Goal: Transaction & Acquisition: Purchase product/service

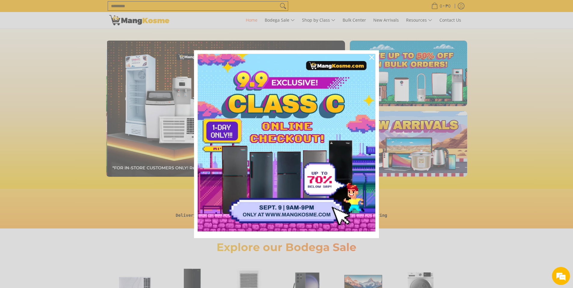
scroll to position [0, 239]
click at [373, 59] on icon "close icon" at bounding box center [371, 57] width 5 height 5
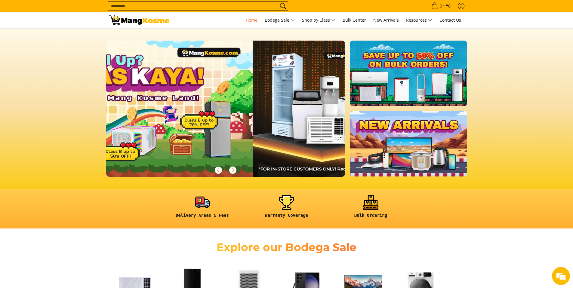
scroll to position [0, 0]
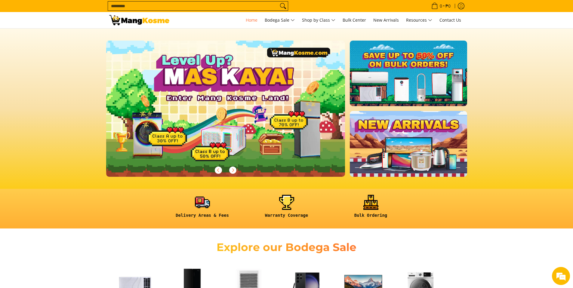
drag, startPoint x: 210, startPoint y: 123, endPoint x: 440, endPoint y: 126, distance: 229.9
click at [384, 123] on div at bounding box center [286, 109] width 361 height 136
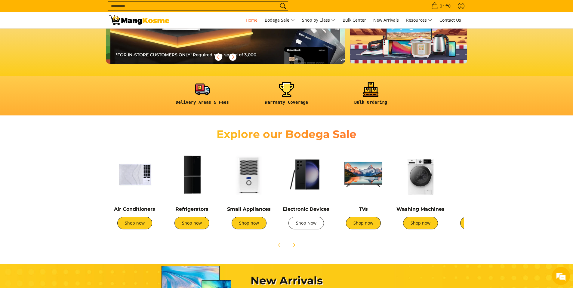
scroll to position [0, 239]
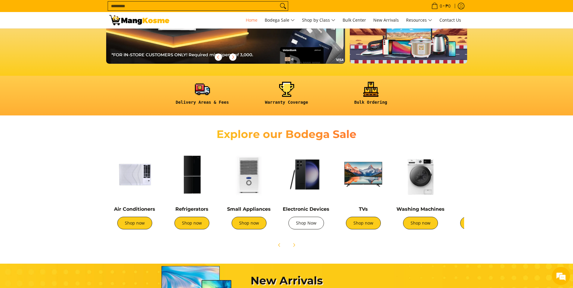
click at [309, 223] on link "Shop Now" at bounding box center [306, 223] width 35 height 13
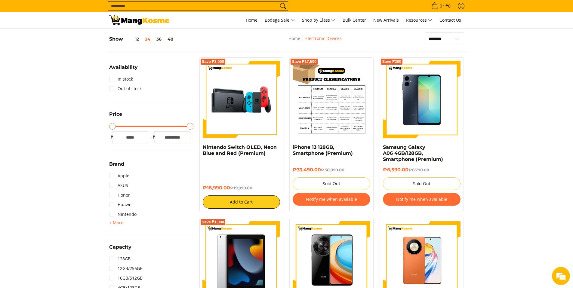
scroll to position [80, 0]
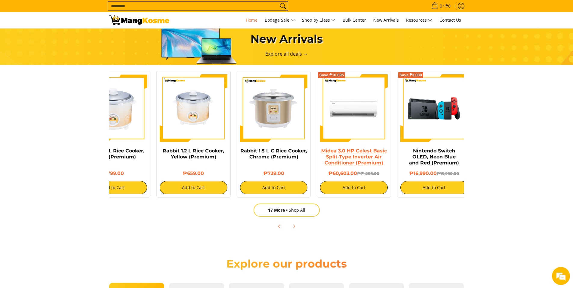
scroll to position [0, 120]
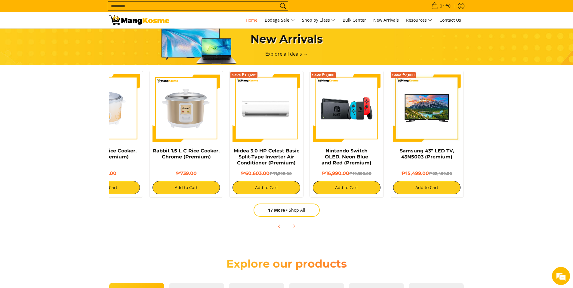
drag, startPoint x: 453, startPoint y: 147, endPoint x: 221, endPoint y: 151, distance: 232.3
click at [221, 151] on div "Rabbit 1.8 L Rice Cooker, Yellow (Premium) ₱799.00 Add to Cart Rabbit 1.2 L Ric…" at bounding box center [226, 133] width 481 height 130
drag, startPoint x: 318, startPoint y: 152, endPoint x: 110, endPoint y: 139, distance: 208.9
click at [110, 139] on div "Rabbit 1.8 L Rice Cooker, Yellow (Premium) ₱799.00 Add to Cart Rabbit 1.2 L Ric…" at bounding box center [226, 133] width 481 height 130
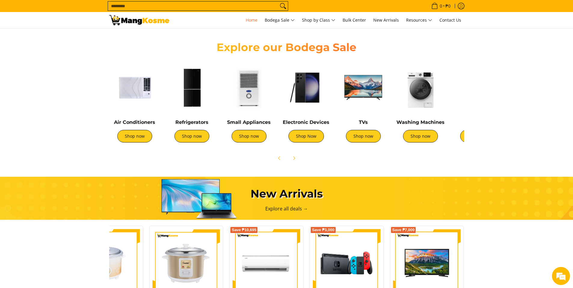
scroll to position [125, 0]
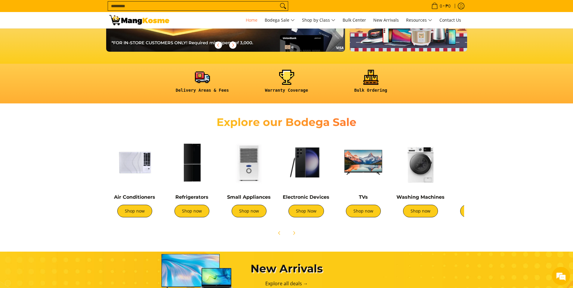
click at [367, 174] on img at bounding box center [363, 162] width 51 height 51
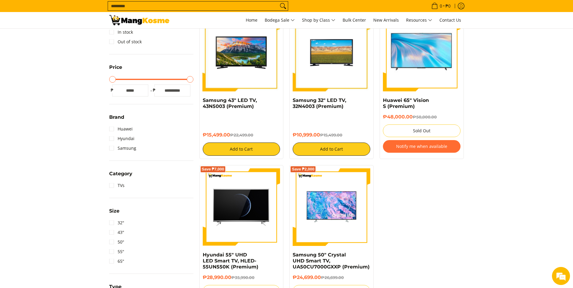
scroll to position [139, 0]
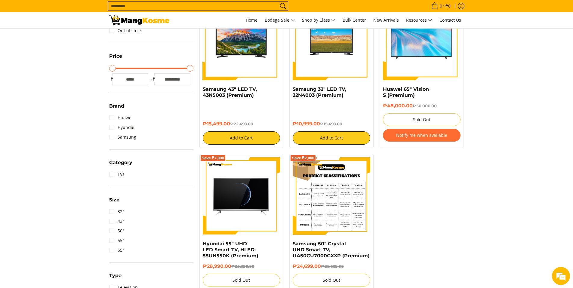
click at [335, 180] on img at bounding box center [332, 196] width 78 height 78
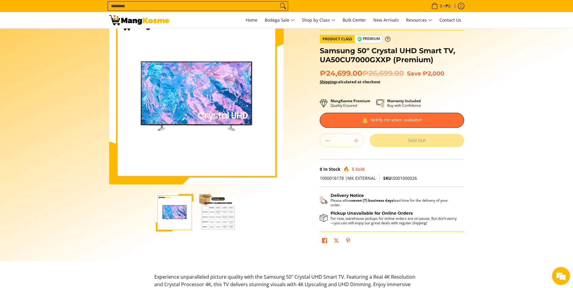
scroll to position [59, 0]
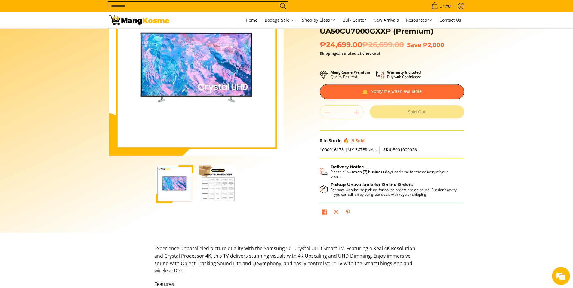
click at [216, 190] on img "button" at bounding box center [218, 184] width 38 height 38
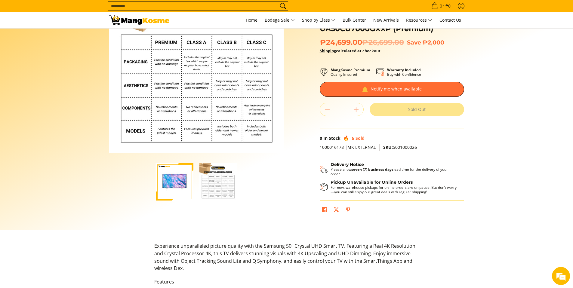
scroll to position [0, 0]
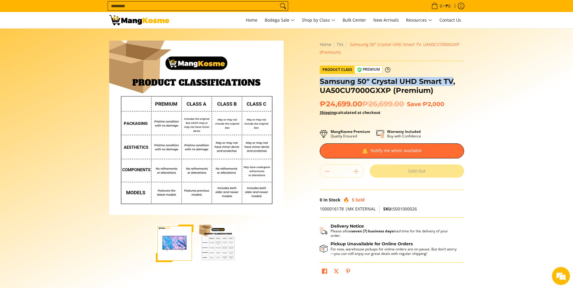
drag, startPoint x: 329, startPoint y: 80, endPoint x: 454, endPoint y: 84, distance: 125.2
click at [454, 84] on h1 "Samsung 50" Crystal UHD Smart TV, UA50CU7000GXXP (Premium)" at bounding box center [392, 86] width 144 height 18
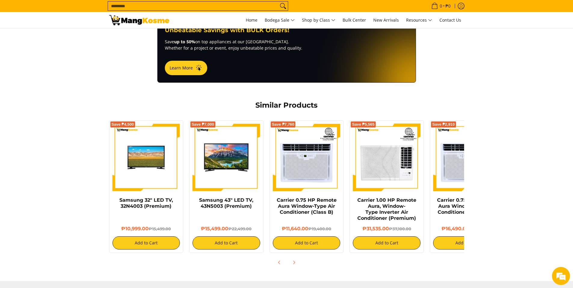
scroll to position [629, 0]
